Goal: Information Seeking & Learning: Learn about a topic

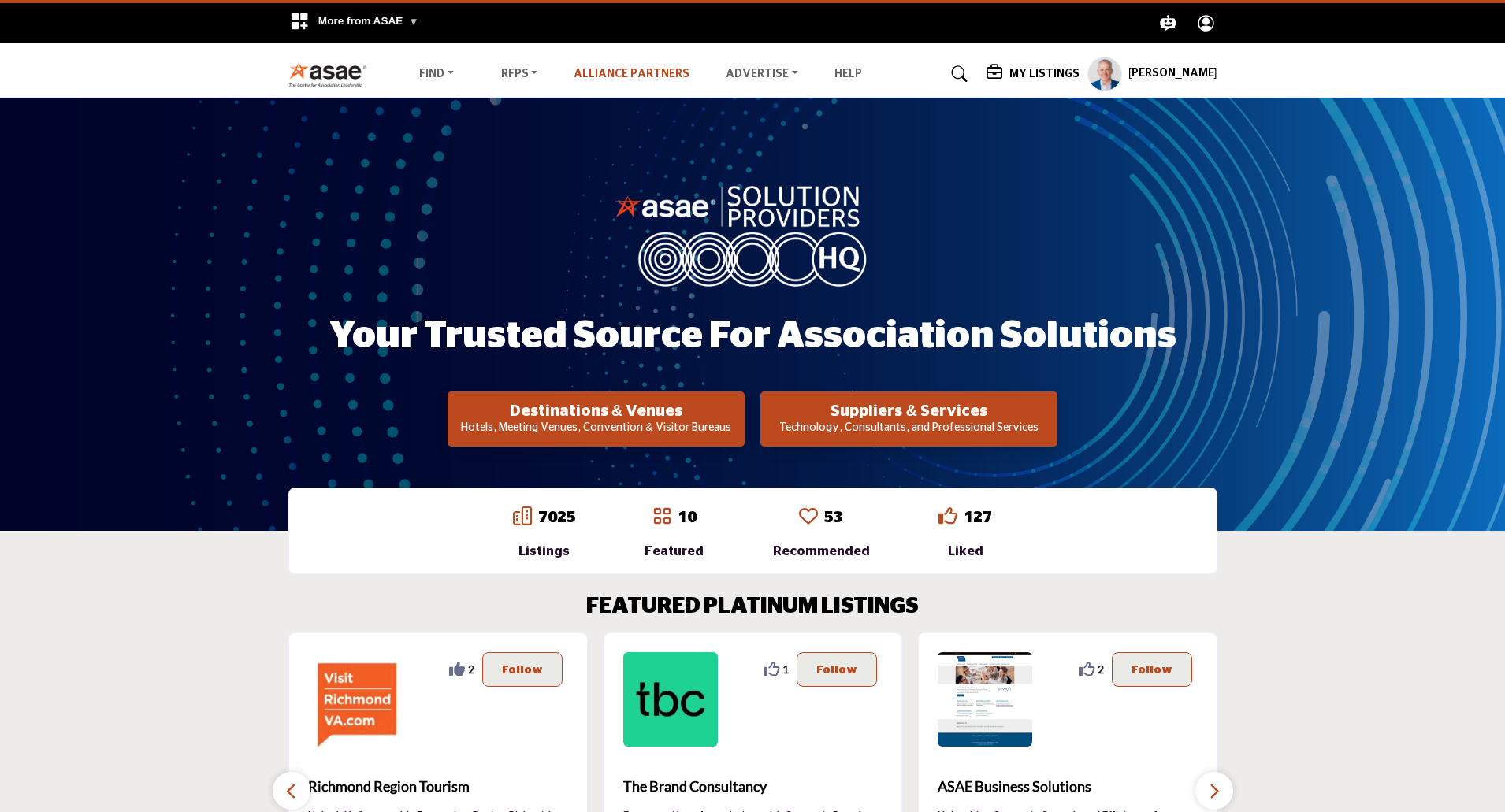
click at [637, 70] on link "Alliance Partners" at bounding box center [631, 74] width 116 height 11
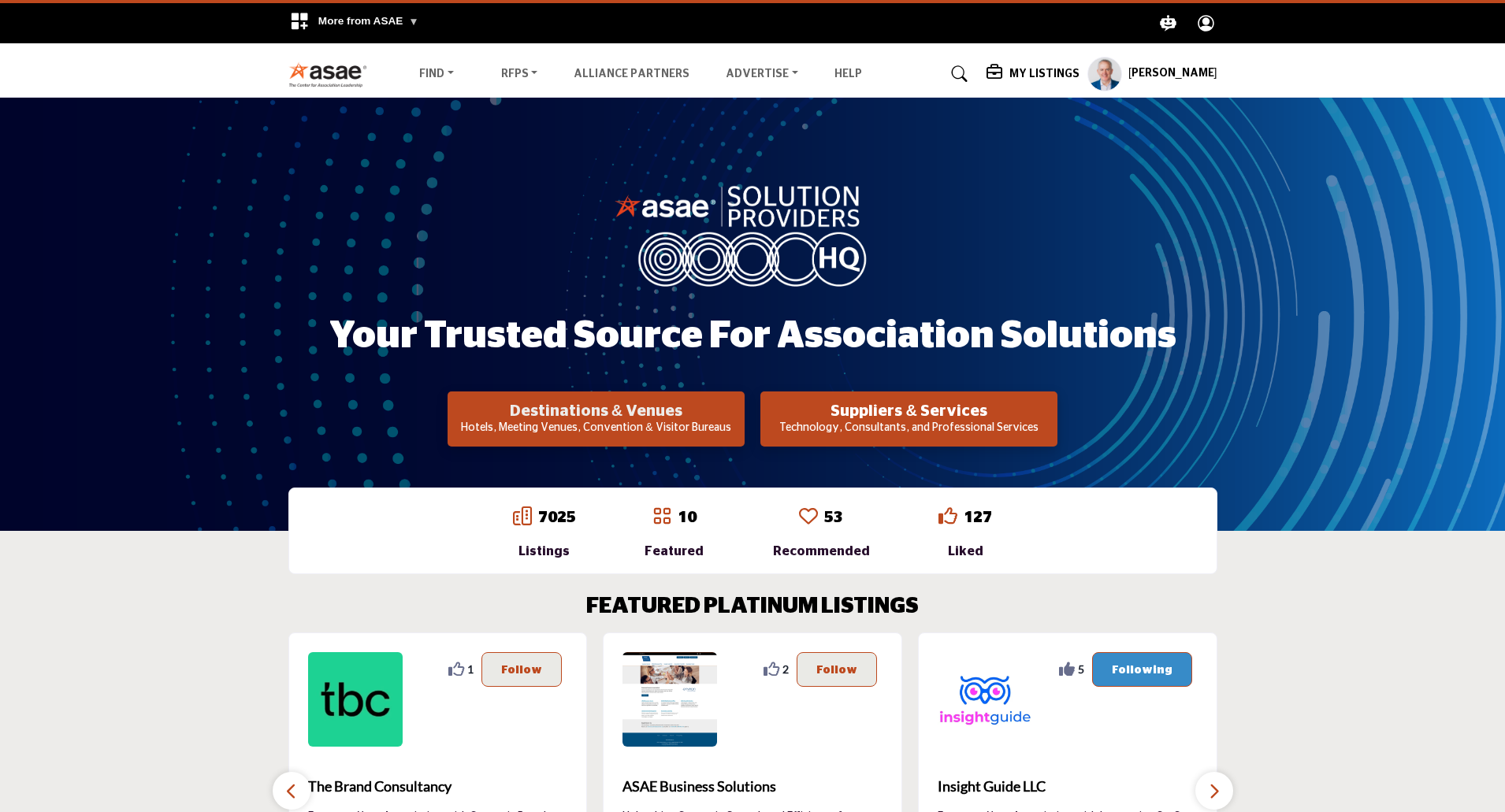
click at [610, 413] on h2 "Destinations & Venues" at bounding box center [596, 412] width 287 height 19
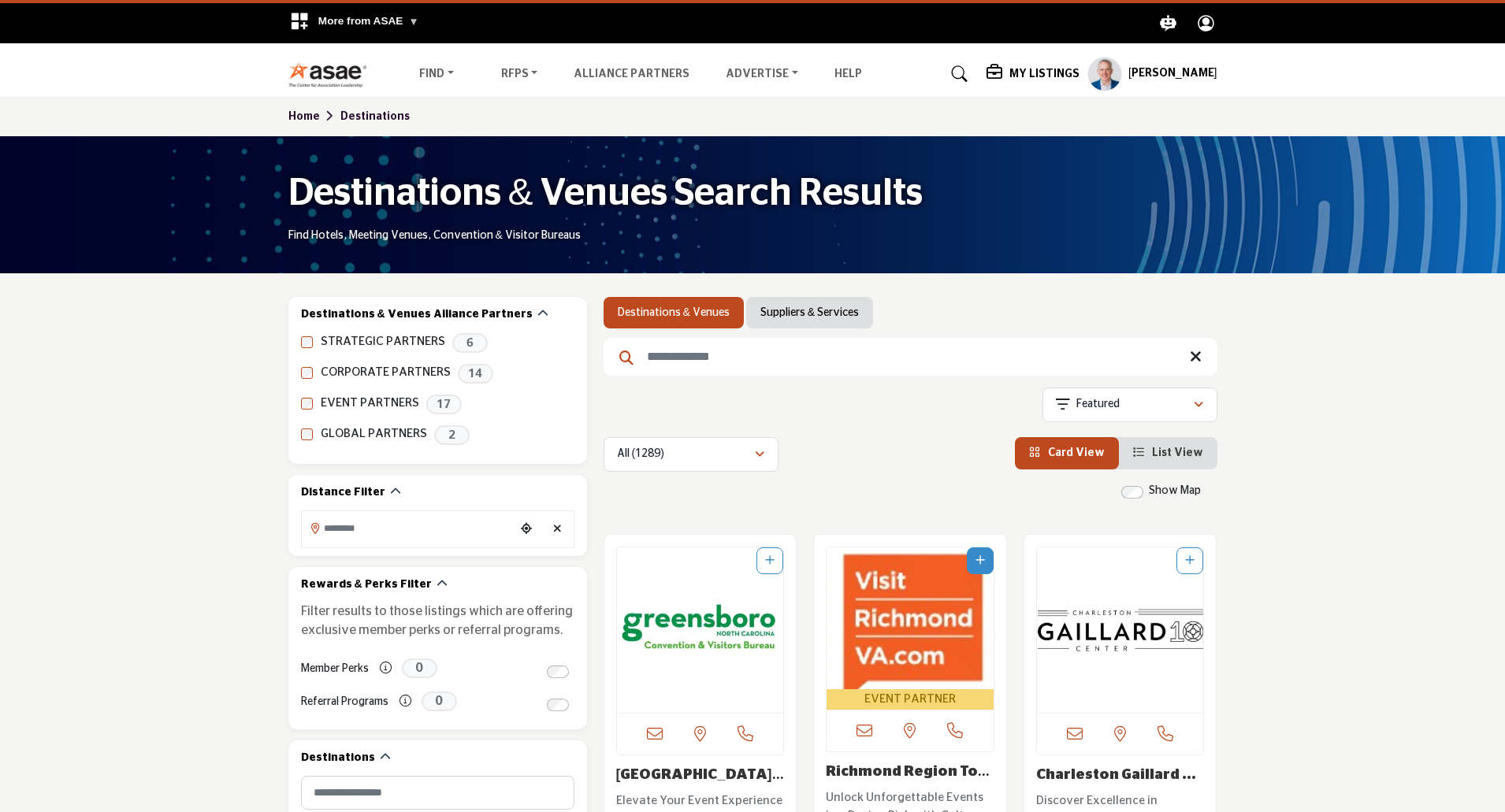
click at [686, 621] on img "Open Listing in new tab" at bounding box center [701, 630] width 167 height 165
click at [895, 618] on img "Open Listing in new tab" at bounding box center [910, 618] width 167 height 142
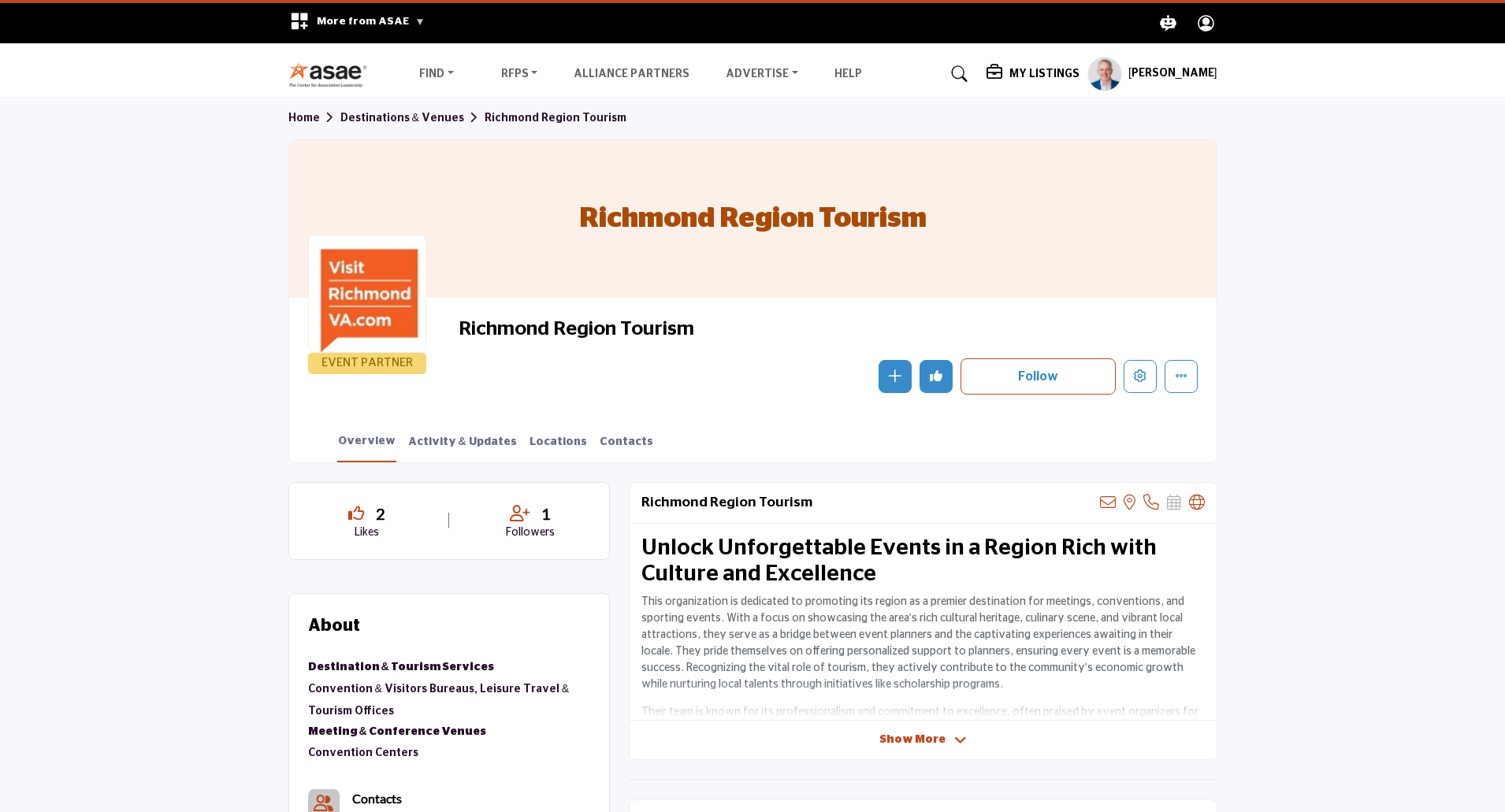
click at [1165, 73] on h5 "[PERSON_NAME]" at bounding box center [1172, 74] width 89 height 16
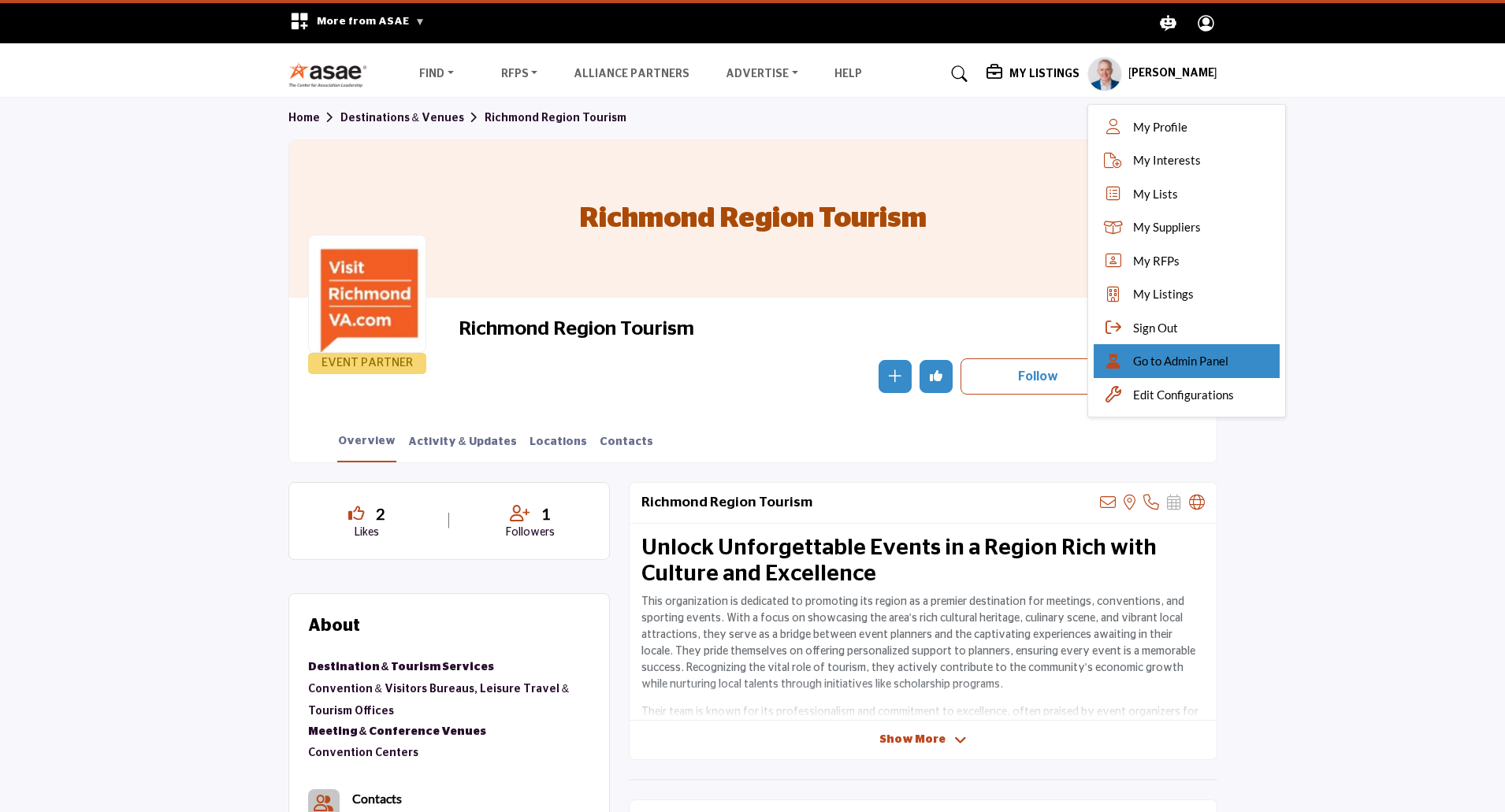
click at [1160, 353] on span "Go to Admin Panel" at bounding box center [1181, 361] width 96 height 18
